Goal: Transaction & Acquisition: Purchase product/service

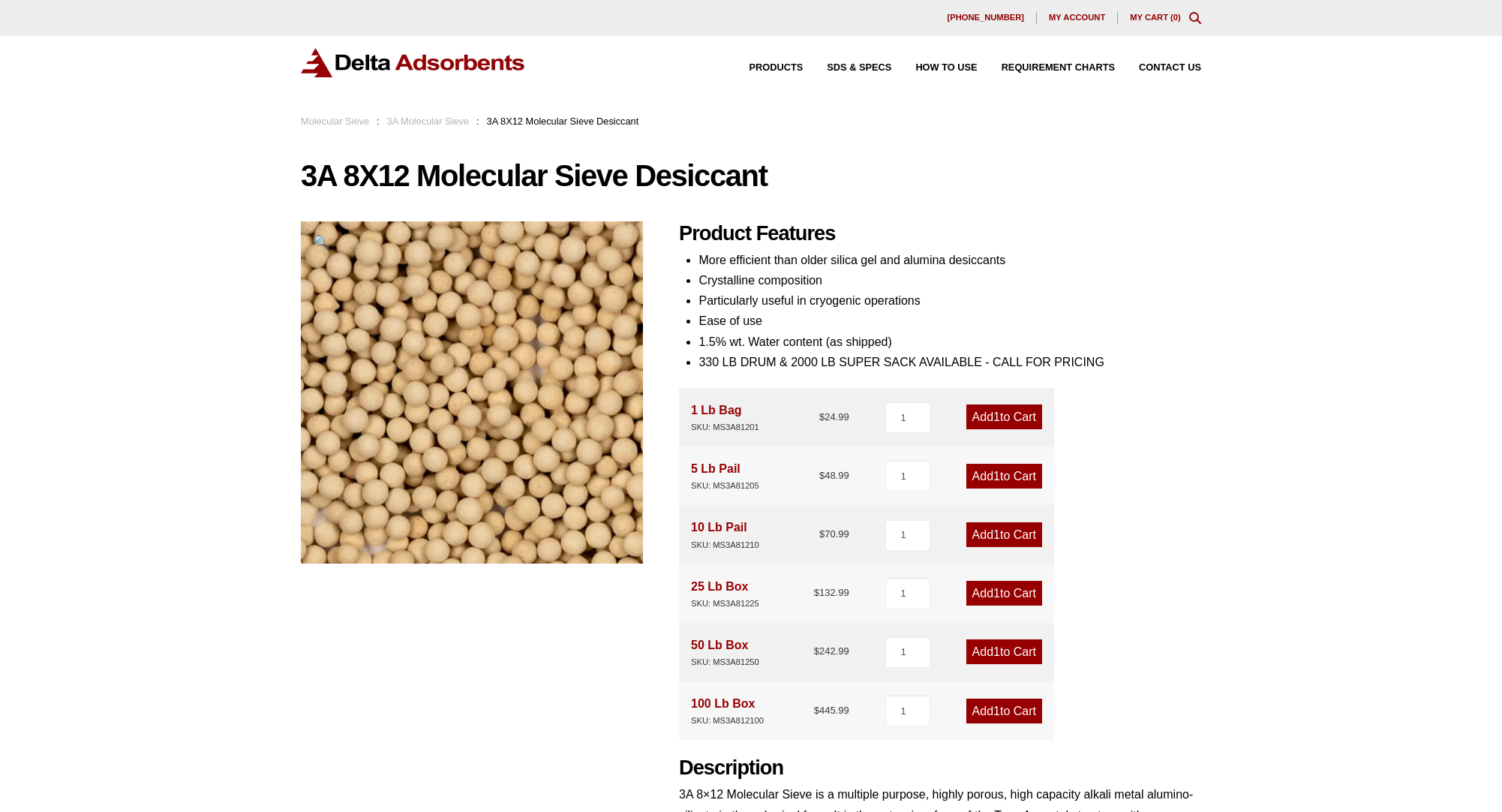
click at [980, 591] on link "Add 1 to Cart" at bounding box center [1004, 593] width 76 height 25
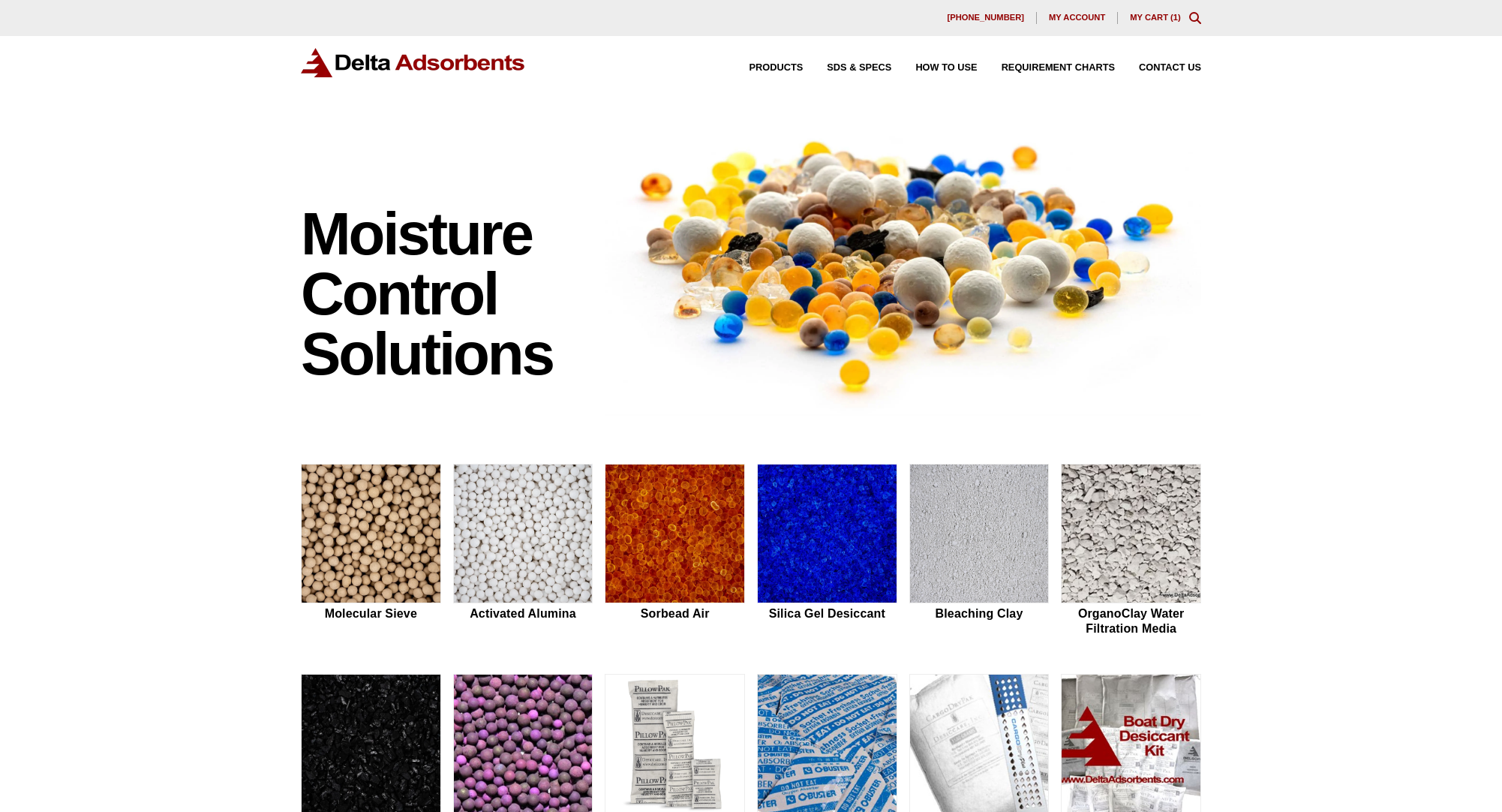
click at [1164, 16] on link "My Cart ( 1 )" at bounding box center [1155, 17] width 51 height 9
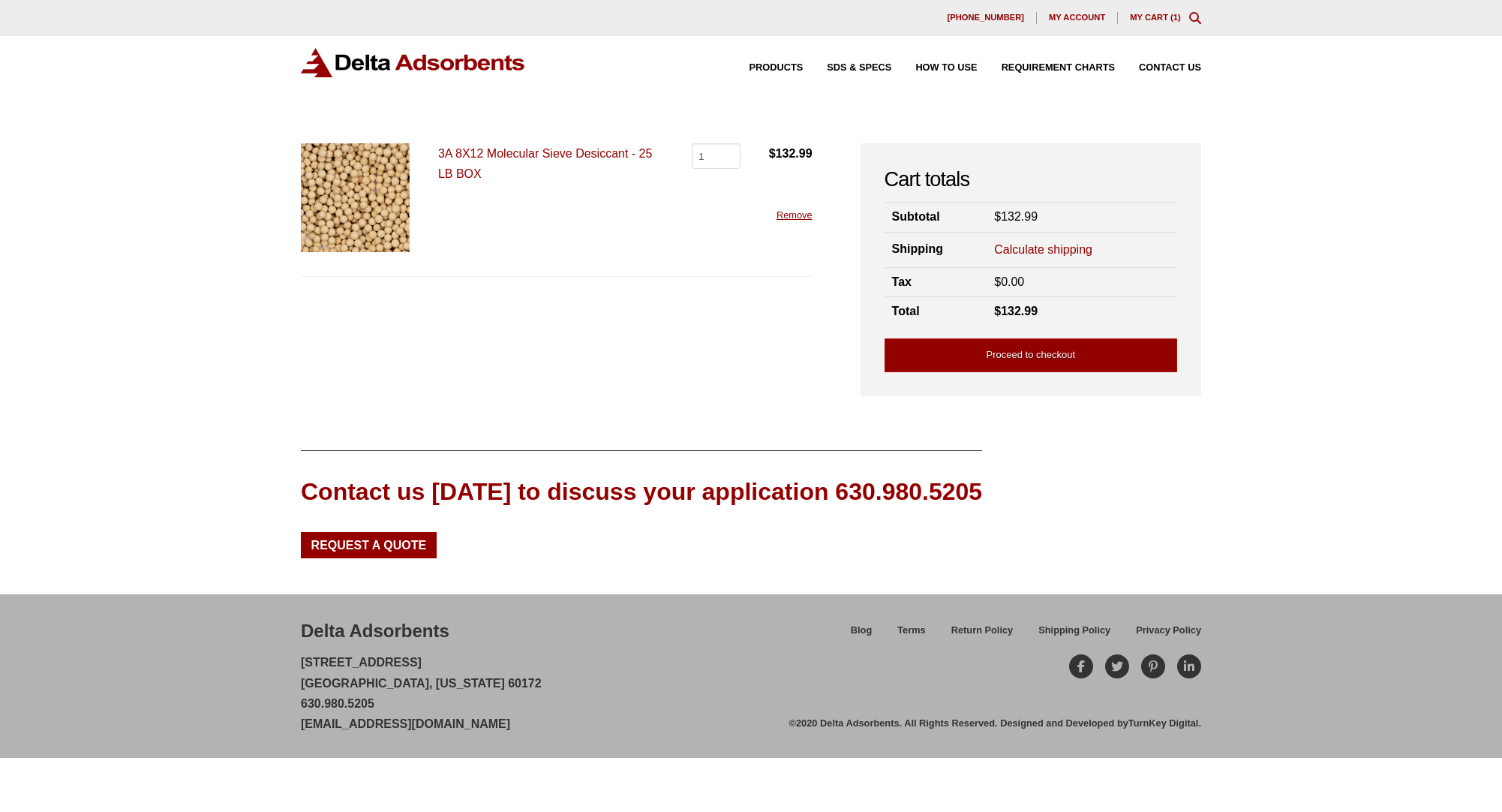
click at [486, 152] on link "3A 8X12 Molecular Sieve Desiccant - 25 LB BOX" at bounding box center [545, 163] width 214 height 33
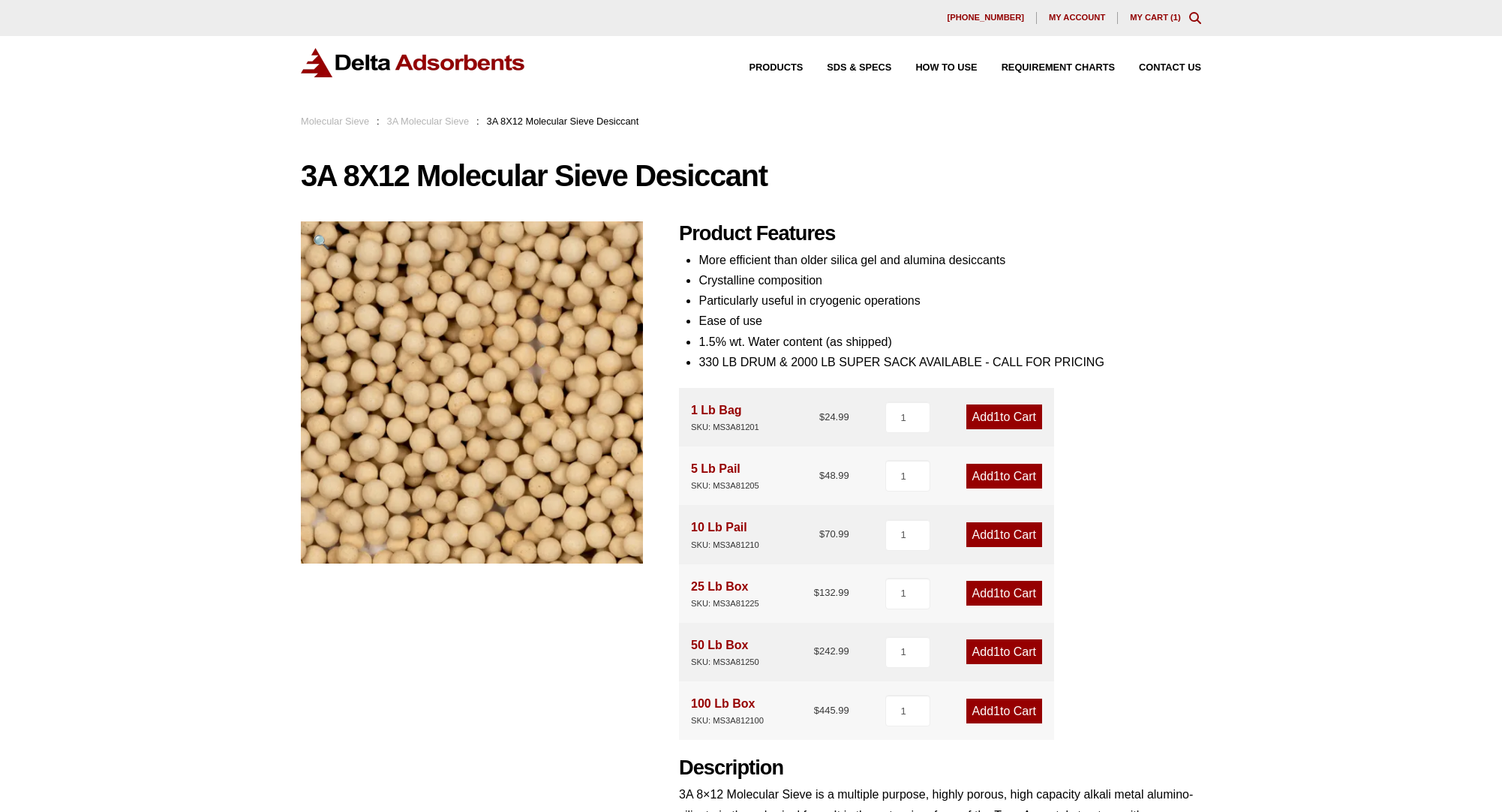
click at [1170, 15] on link "My Cart ( 1 )" at bounding box center [1155, 17] width 51 height 9
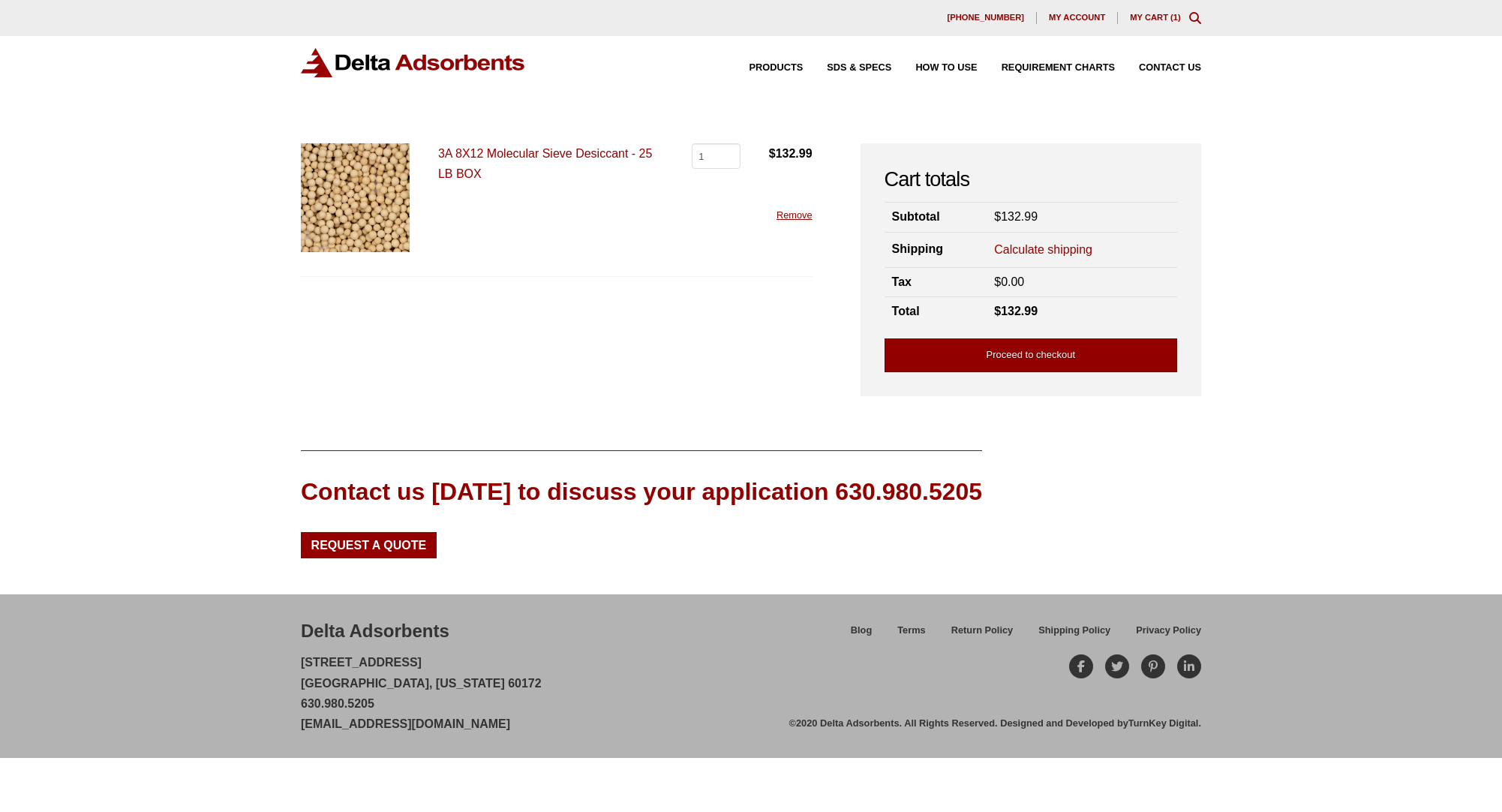
click at [1009, 347] on link "Proceed to checkout" at bounding box center [1031, 355] width 293 height 34
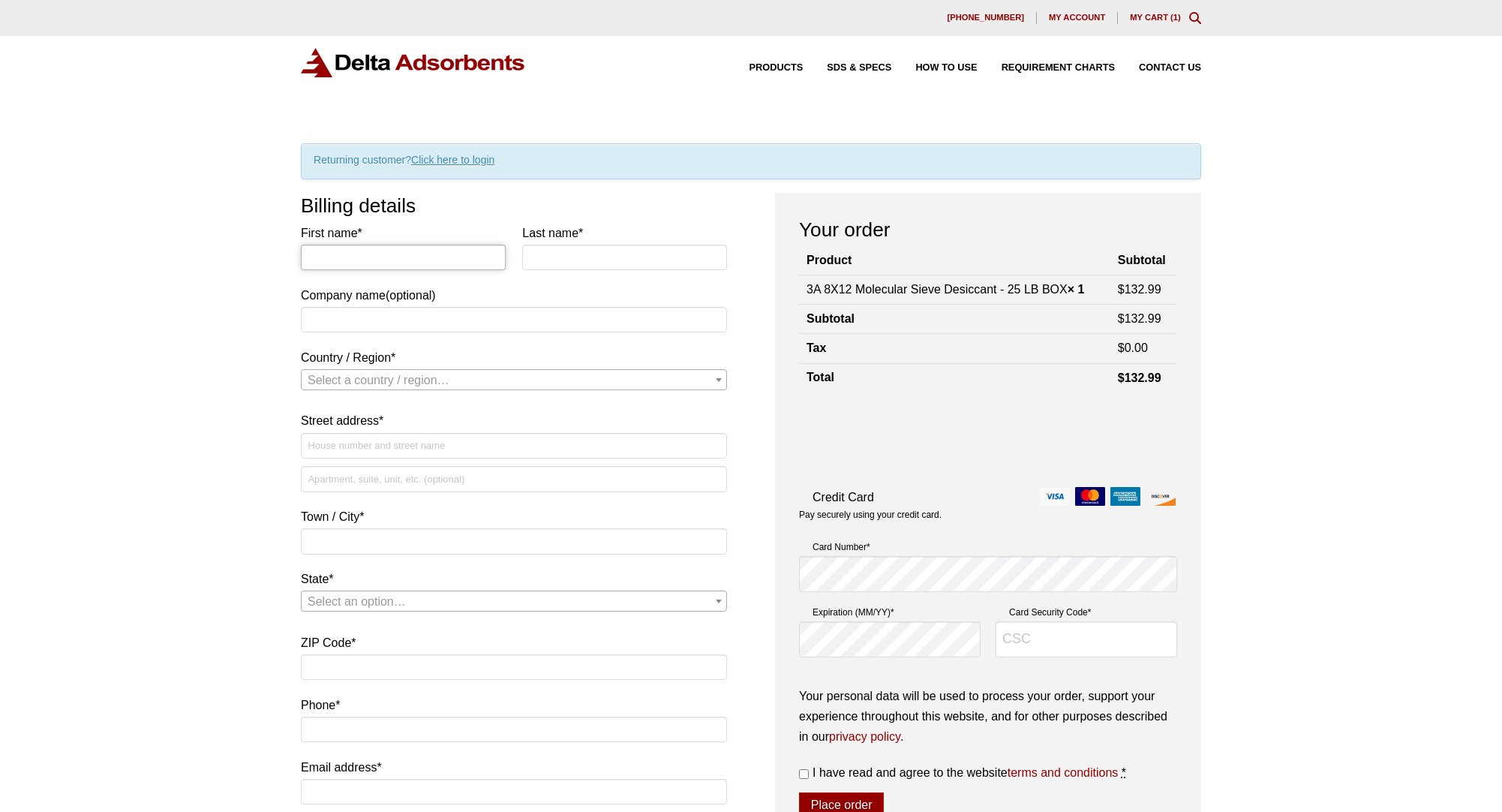
click at [386, 257] on input "First name *" at bounding box center [403, 258] width 205 height 26
type input "[PERSON_NAME]"
type input "Cimadon"
type input "New England Edibles LLC DBA SoundView"
select select "US"
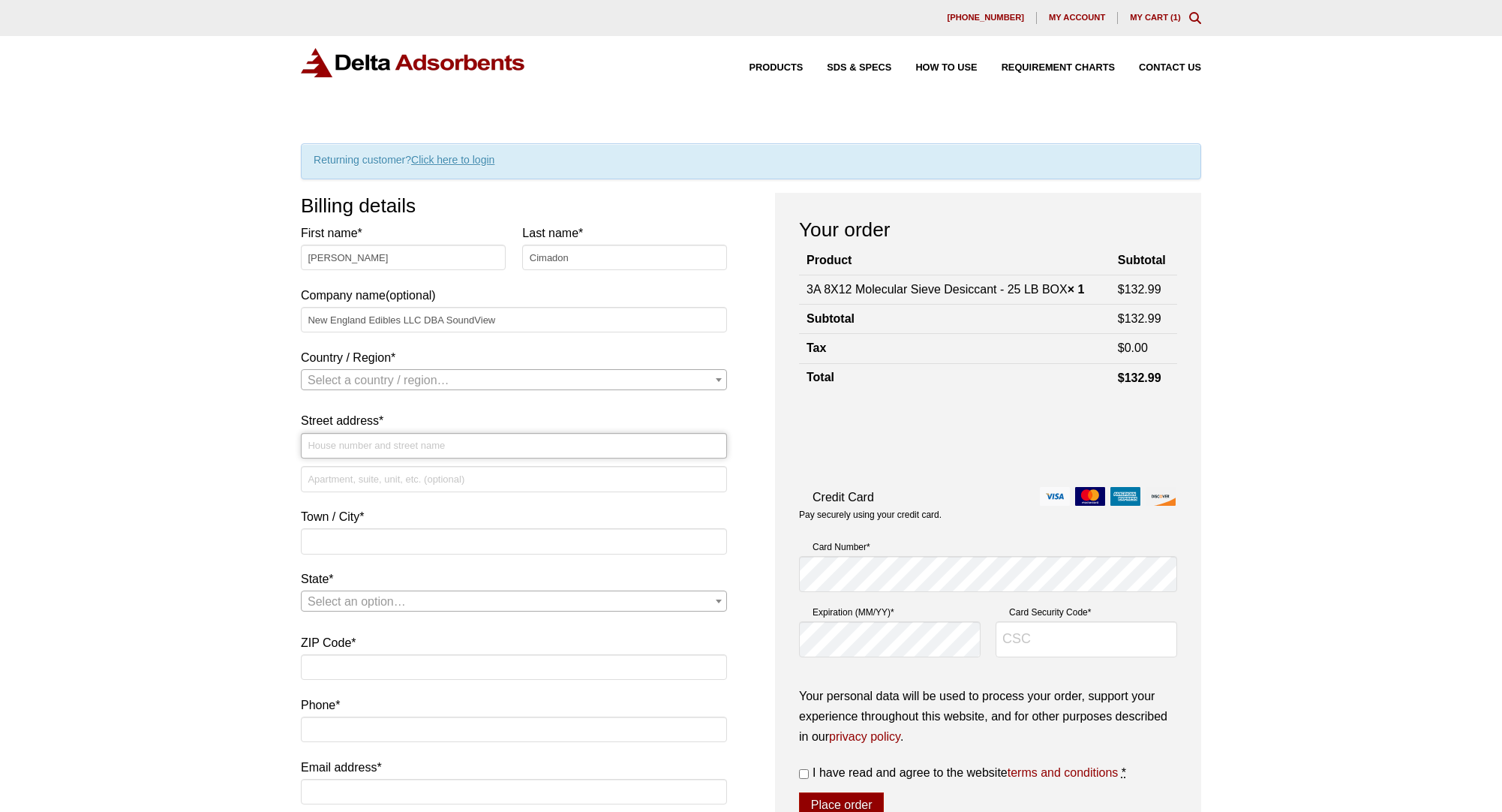
type input "[STREET_ADDRESS]"
type input "[GEOGRAPHIC_DATA]"
type input "06010"
type input "8603011605"
type input "[PERSON_NAME][EMAIL_ADDRESS][DOMAIN_NAME]"
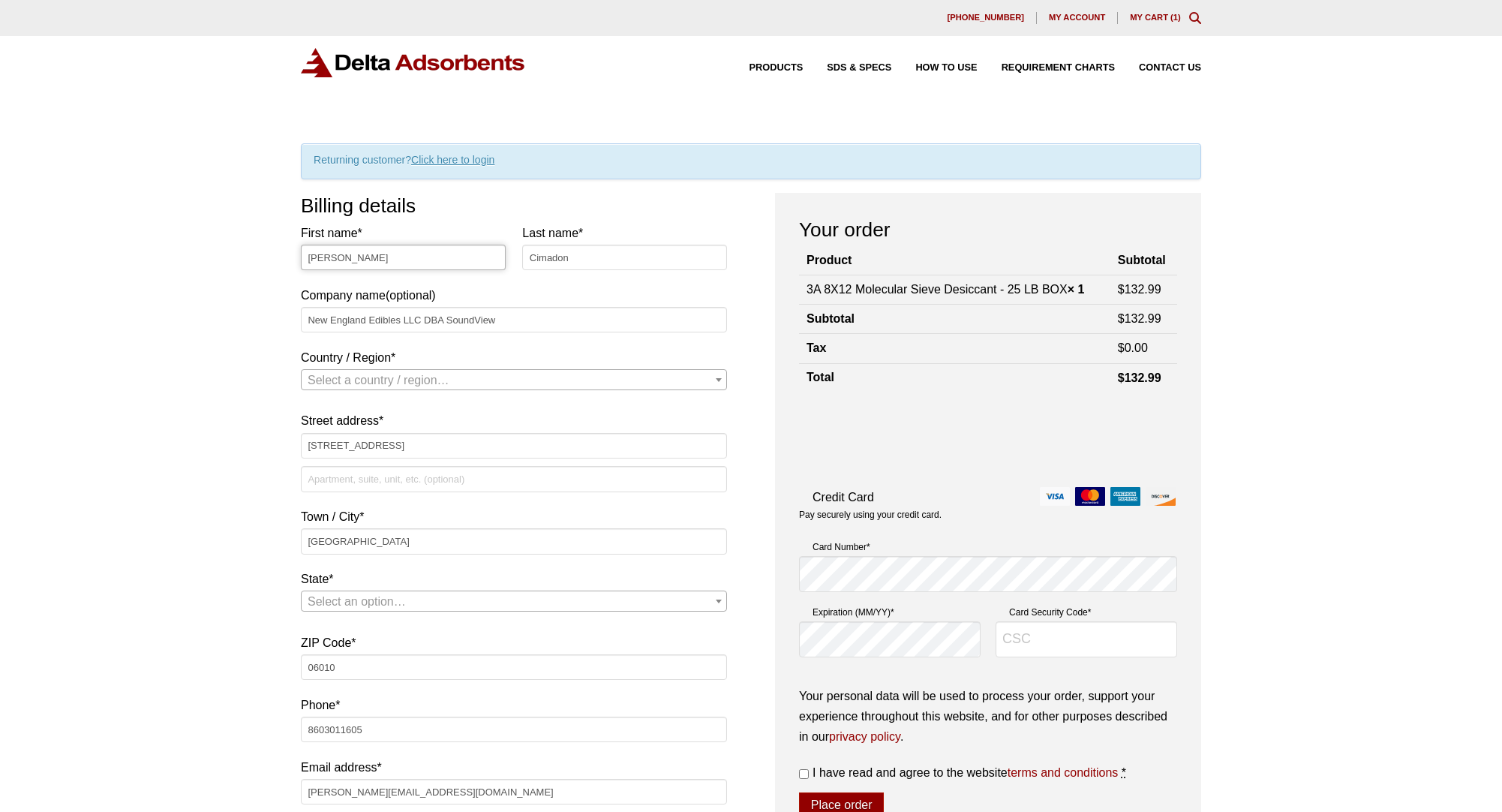
select select "US"
select select "CT"
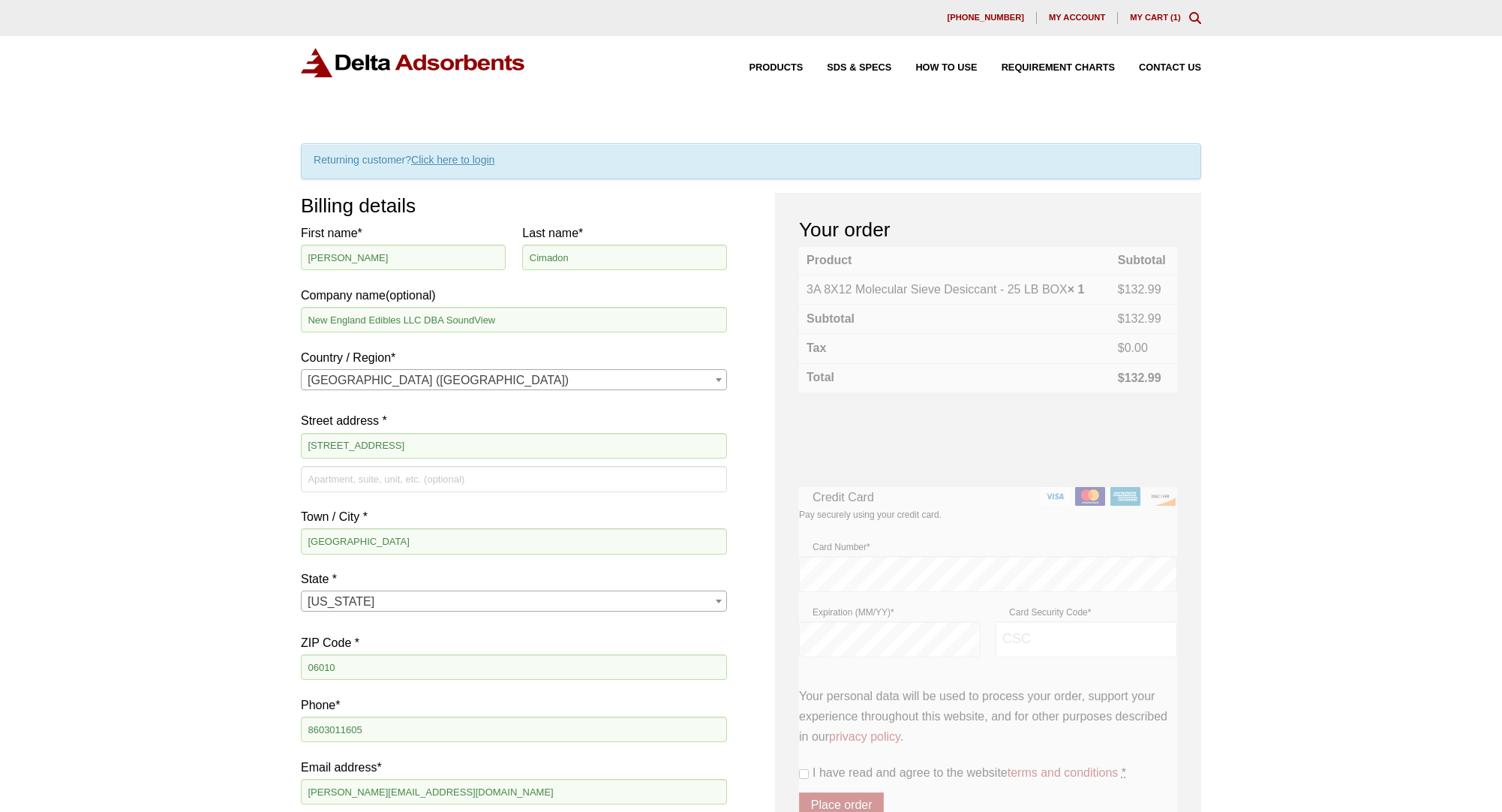
click at [175, 288] on div "Our website has detected that you are using an outdated browser that will preve…" at bounding box center [751, 737] width 1502 height 1474
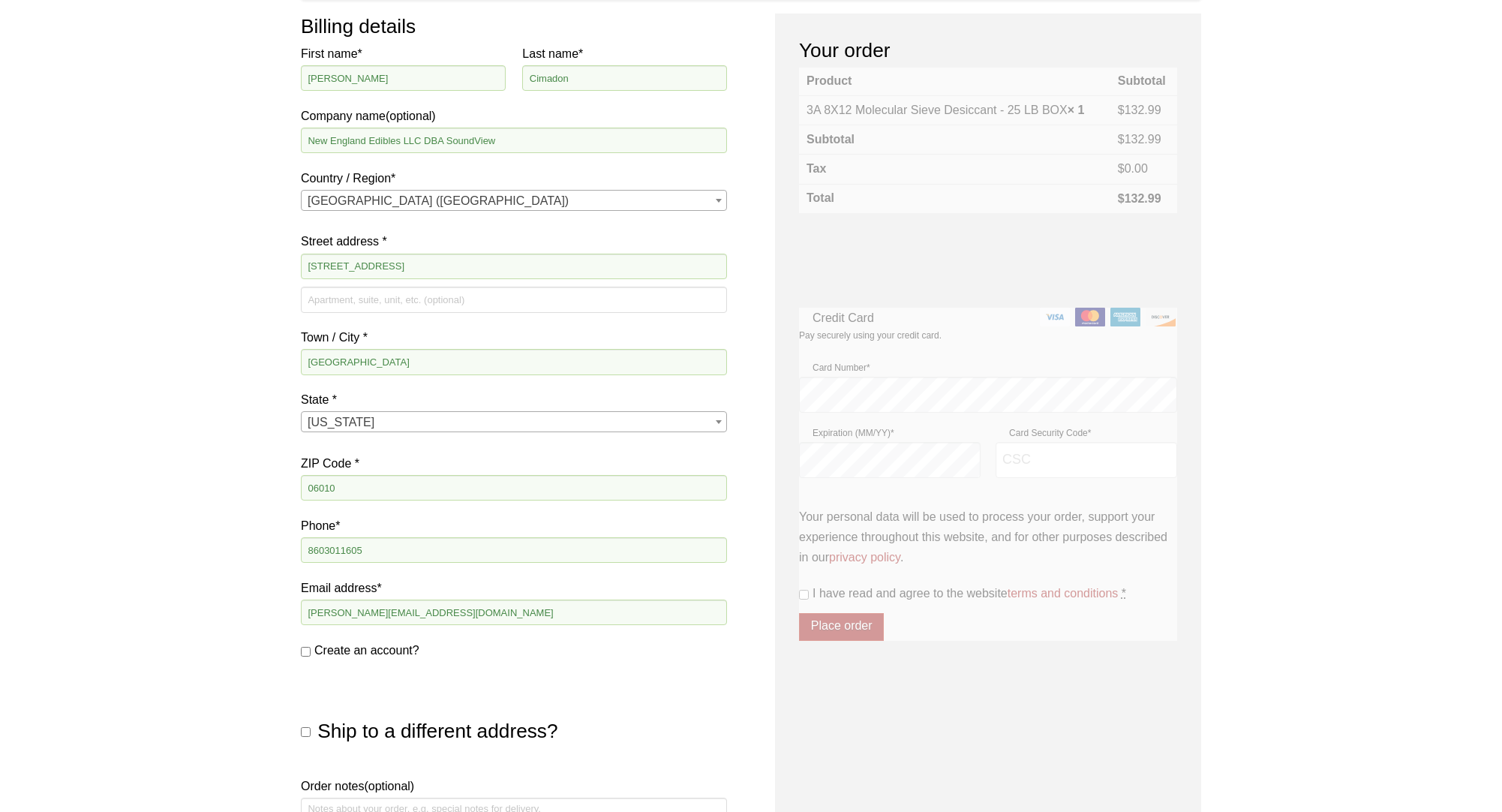
scroll to position [184, 0]
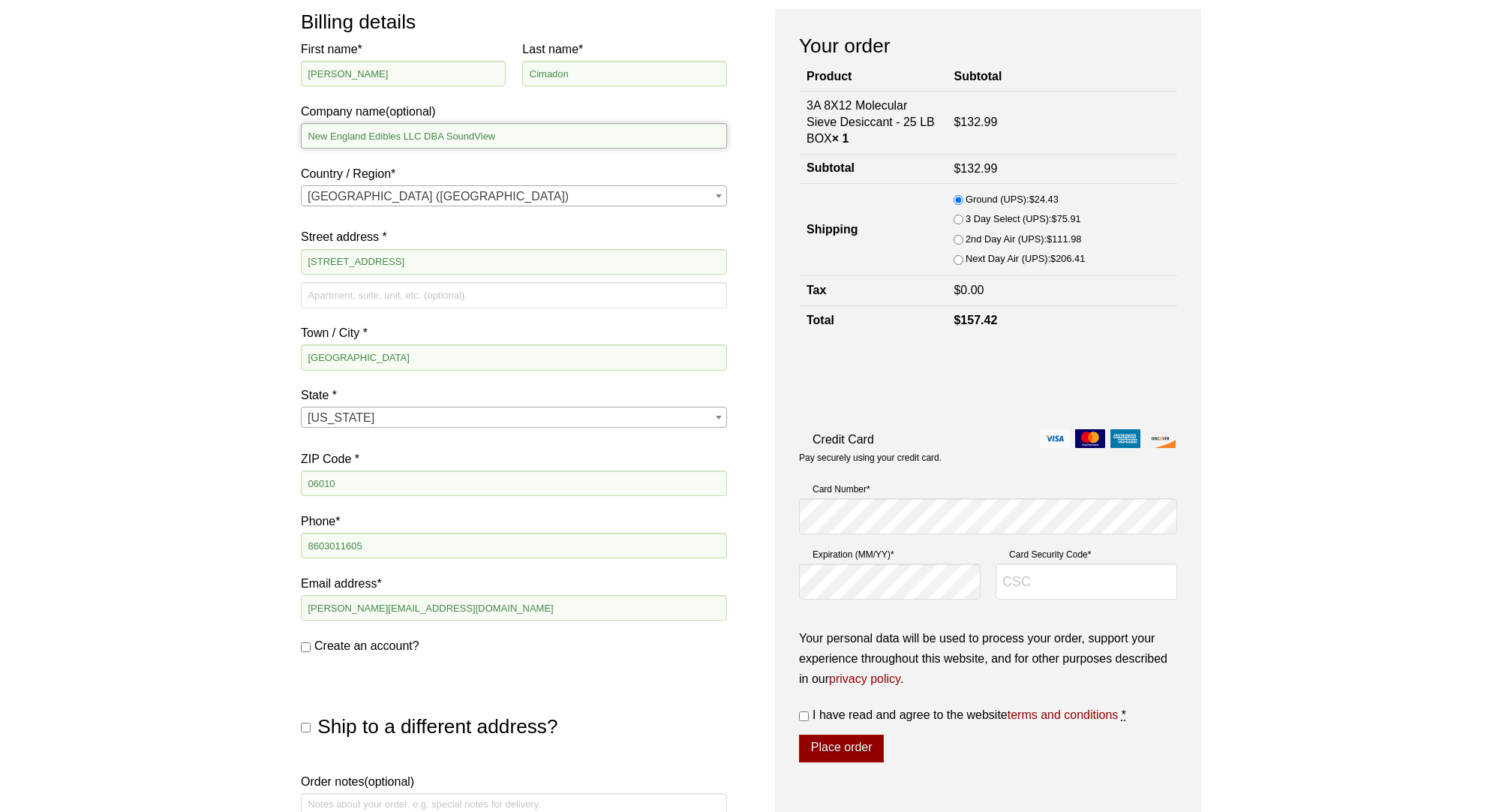
drag, startPoint x: 448, startPoint y: 134, endPoint x: 74, endPoint y: 115, distance: 374.1
click at [83, 116] on div "Our website has detected that you are using an outdated browser that will preve…" at bounding box center [751, 553] width 1502 height 1474
click at [374, 139] on input "SoundView" at bounding box center [514, 136] width 426 height 26
type input "SoundView Manufacturing LLC"
drag, startPoint x: 145, startPoint y: 277, endPoint x: 160, endPoint y: 275, distance: 15.1
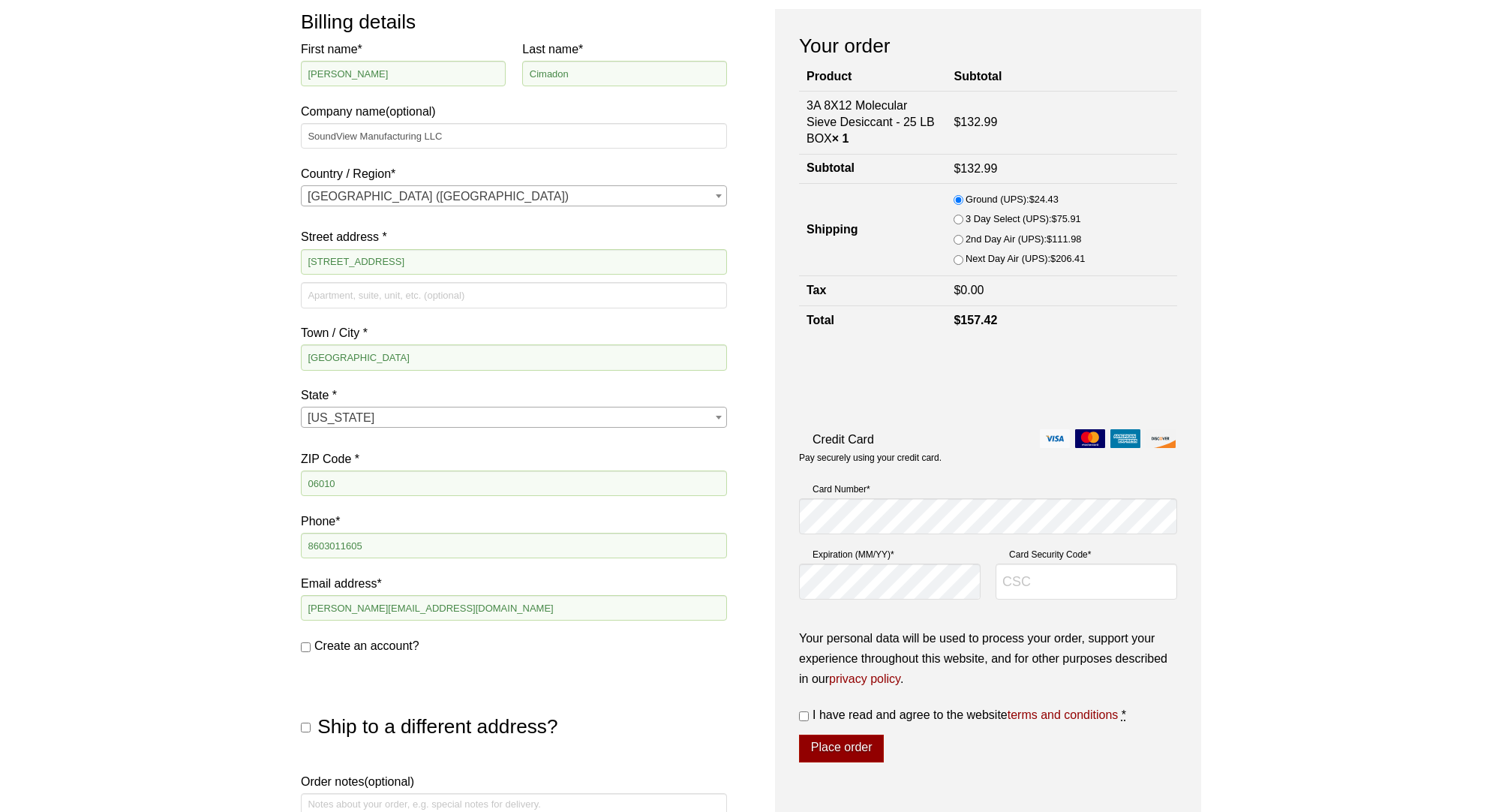
click at [152, 276] on div "Our website has detected that you are using an outdated browser that will preve…" at bounding box center [751, 553] width 1502 height 1474
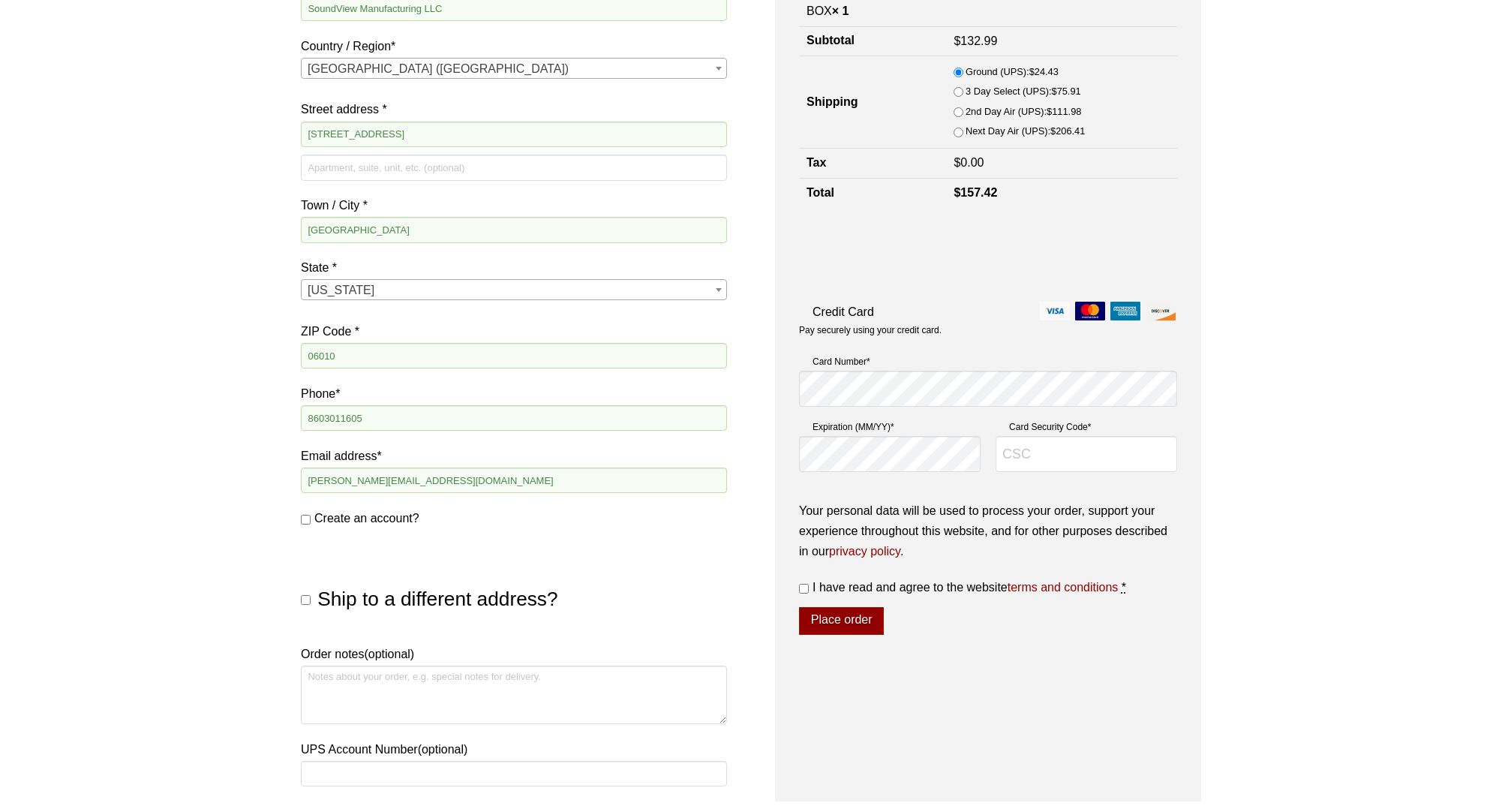
scroll to position [317, 0]
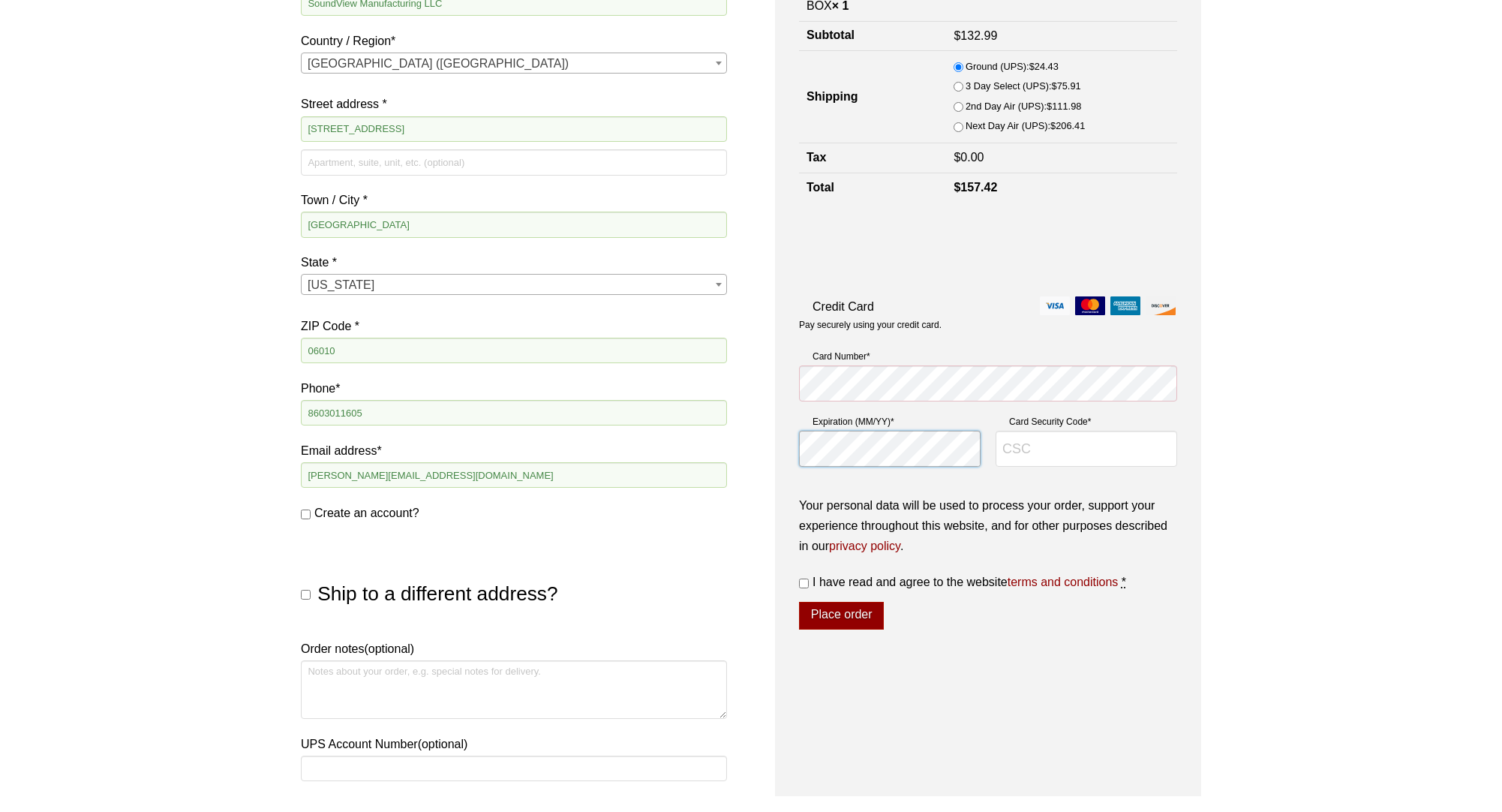
type input "870"
click at [807, 581] on input "I have read and agree to the website terms and conditions *" at bounding box center [804, 583] width 10 height 10
checkbox input "true"
click at [835, 615] on button "Place order" at bounding box center [841, 616] width 85 height 29
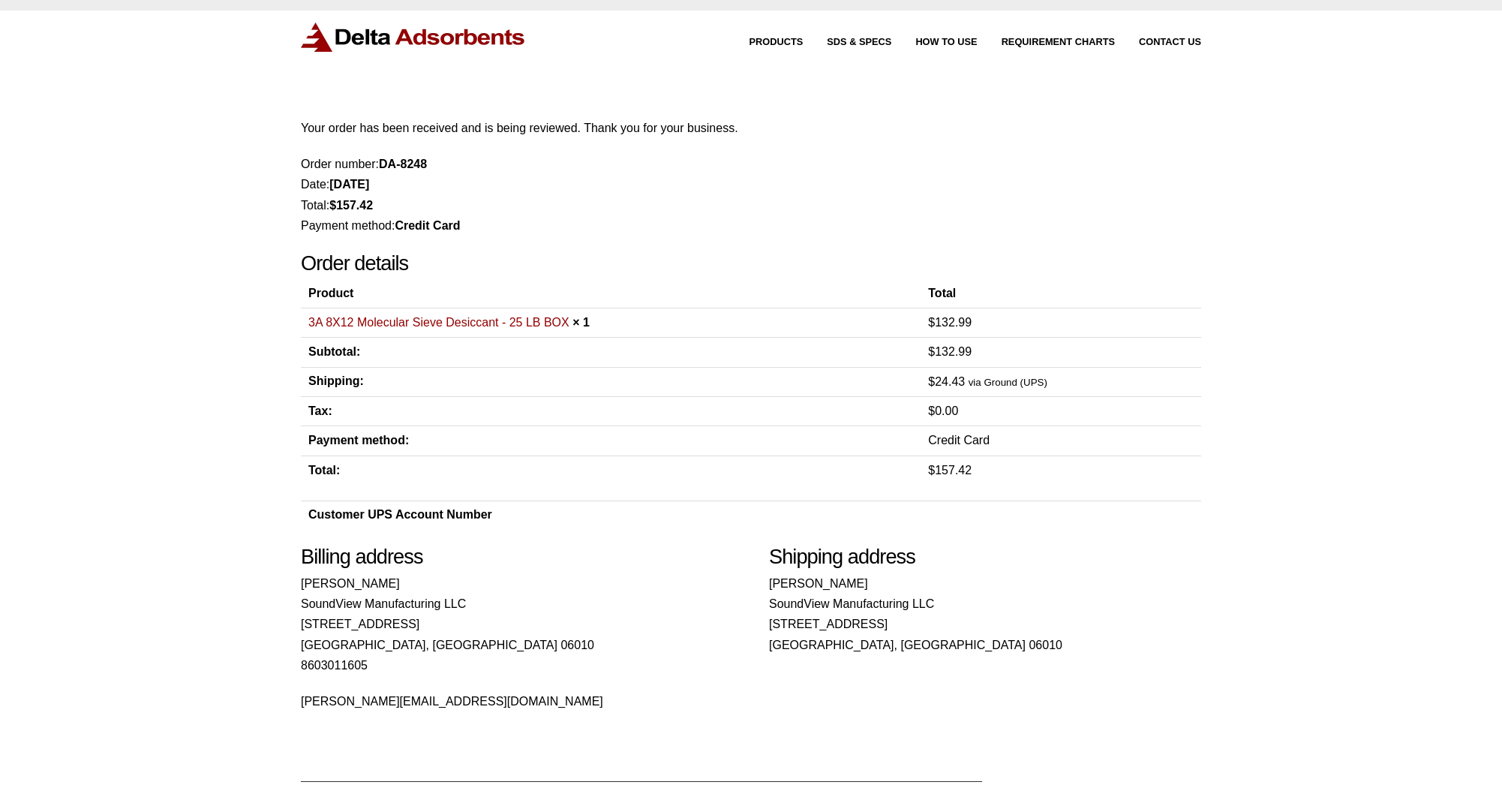
scroll to position [19, 0]
